Goal: Task Accomplishment & Management: Manage account settings

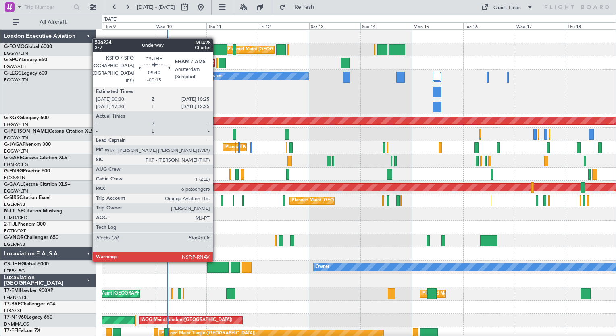
click at [216, 262] on div at bounding box center [217, 267] width 21 height 11
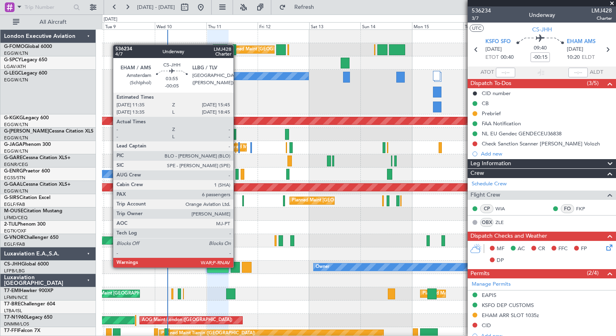
click at [237, 267] on div at bounding box center [235, 267] width 9 height 11
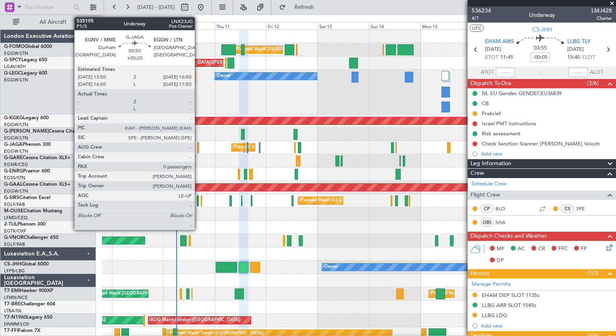
click at [198, 150] on div at bounding box center [198, 147] width 2 height 11
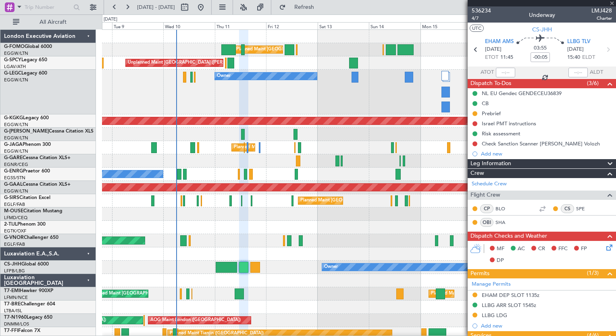
type input "+00:20"
type input "0"
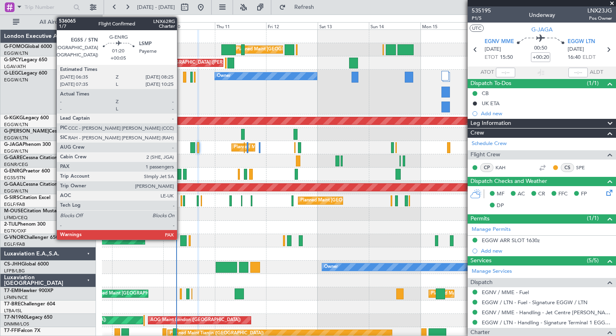
click at [181, 175] on div at bounding box center [179, 174] width 4 height 11
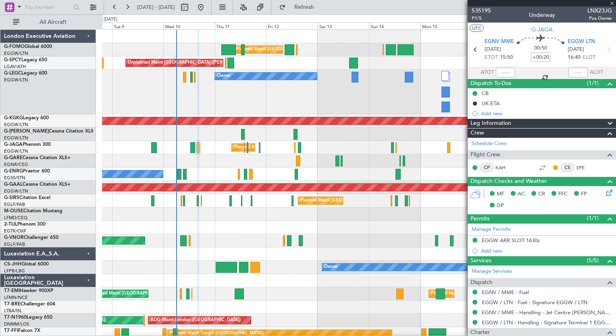
type input "+00:05"
type input "1"
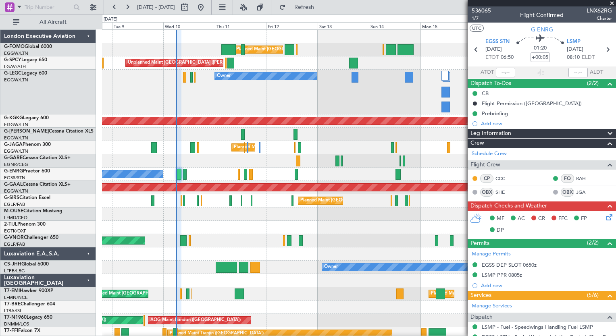
click at [605, 218] on icon at bounding box center [608, 216] width 6 height 6
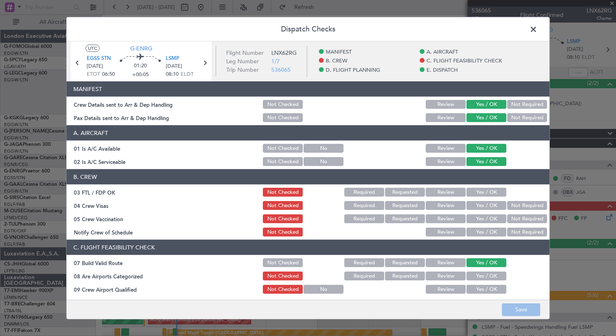
click at [537, 24] on span at bounding box center [537, 31] width 0 height 16
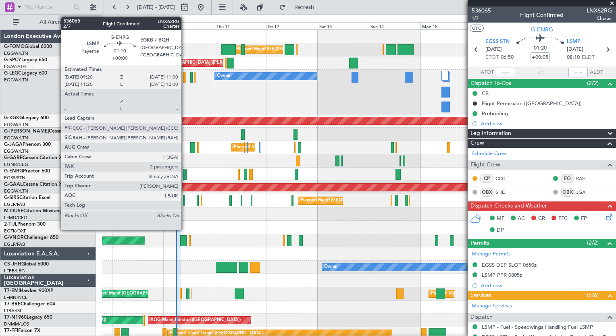
click at [185, 179] on div at bounding box center [185, 174] width 4 height 11
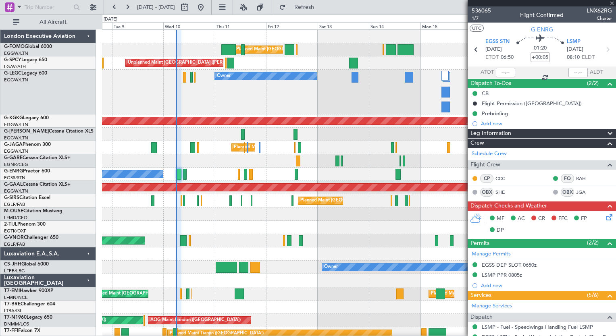
type input "2"
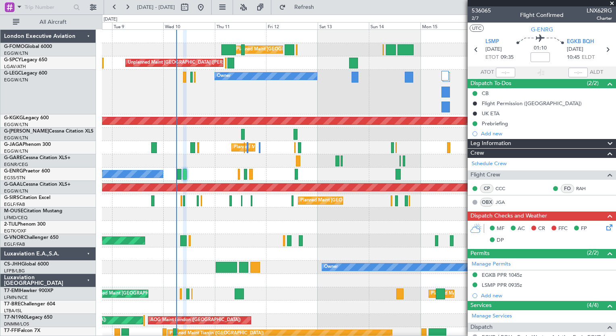
scroll to position [163, 0]
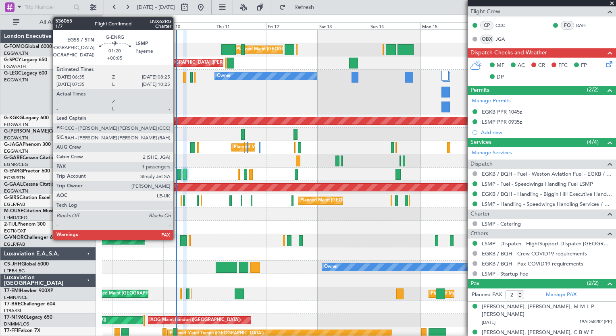
click at [177, 175] on div at bounding box center [179, 174] width 4 height 11
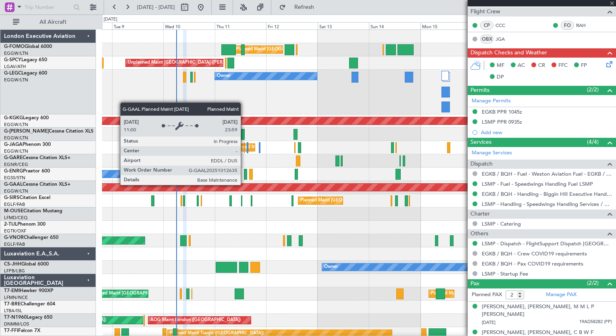
type input "+00:05"
type input "1"
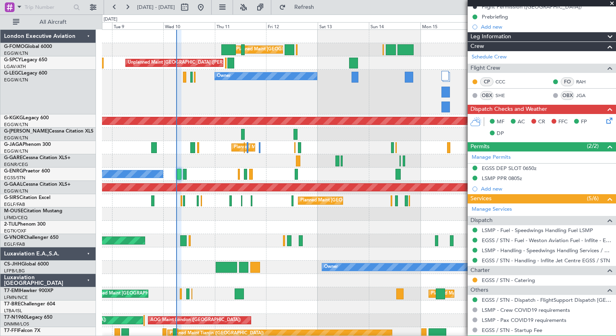
scroll to position [135, 0]
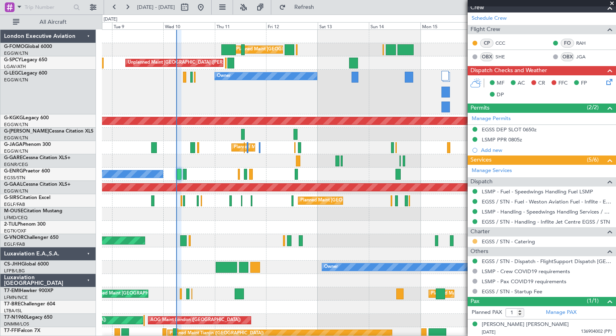
click at [473, 242] on button at bounding box center [474, 241] width 5 height 5
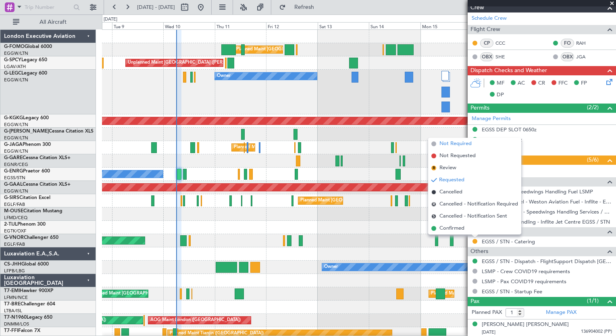
click at [482, 143] on li "Not Required" at bounding box center [474, 144] width 93 height 12
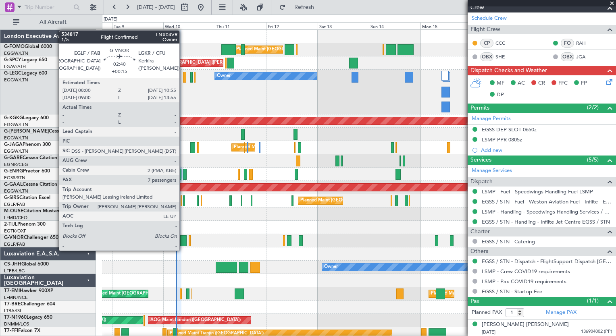
click at [183, 243] on div at bounding box center [183, 240] width 6 height 11
type input "+00:15"
type input "7"
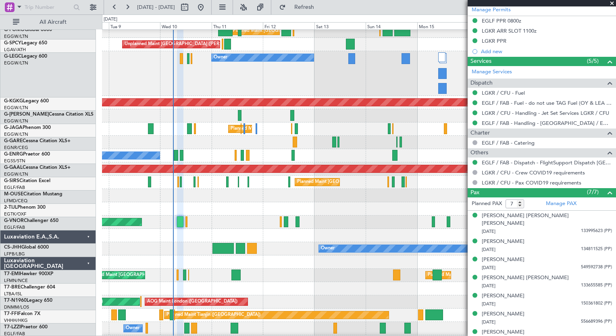
scroll to position [19, 0]
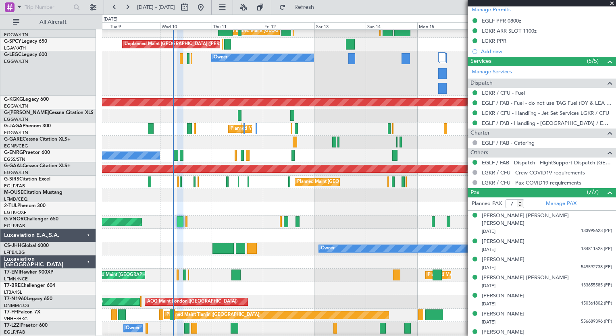
click at [184, 290] on div at bounding box center [359, 288] width 514 height 13
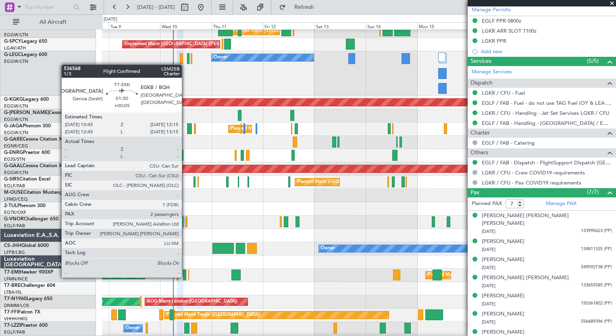
click at [185, 277] on div at bounding box center [184, 275] width 3 height 11
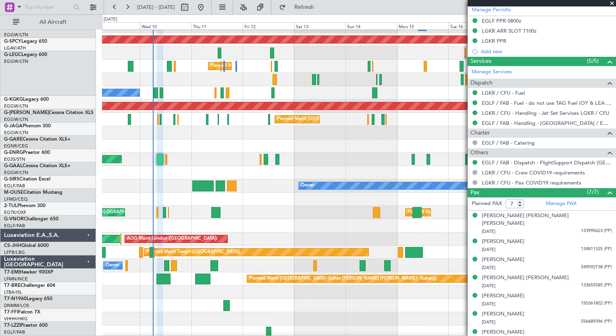
scroll to position [84, 0]
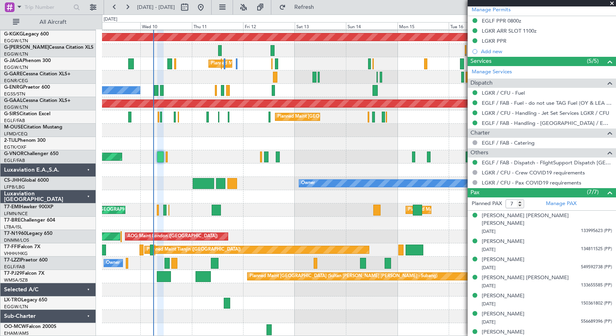
click at [175, 218] on div at bounding box center [359, 223] width 514 height 13
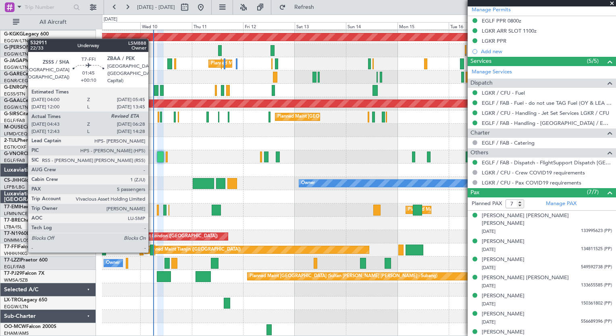
click at [152, 251] on div at bounding box center [152, 250] width 4 height 11
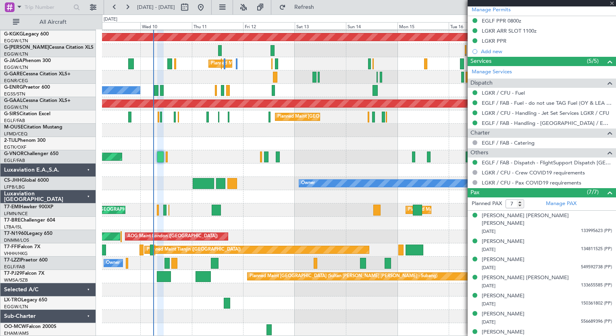
type input "+00:10"
type input "04:43"
type input "5"
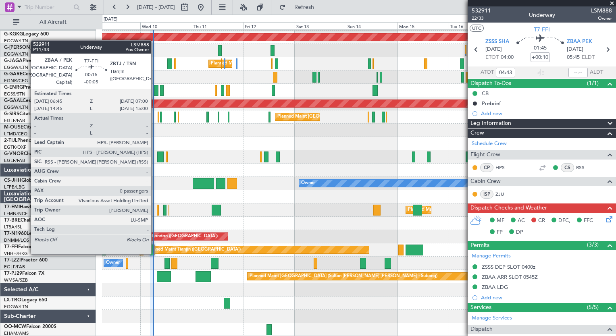
click at [155, 253] on div at bounding box center [154, 250] width 1 height 11
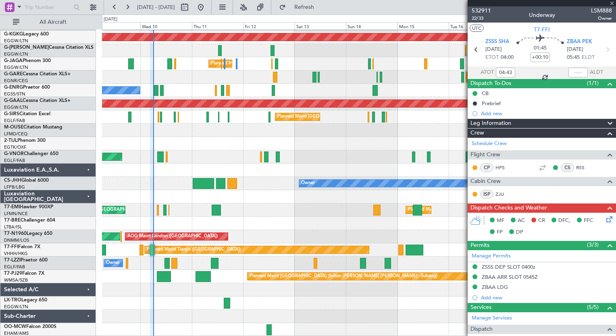
type input "-00:05"
type input "0"
